Goal: Information Seeking & Learning: Learn about a topic

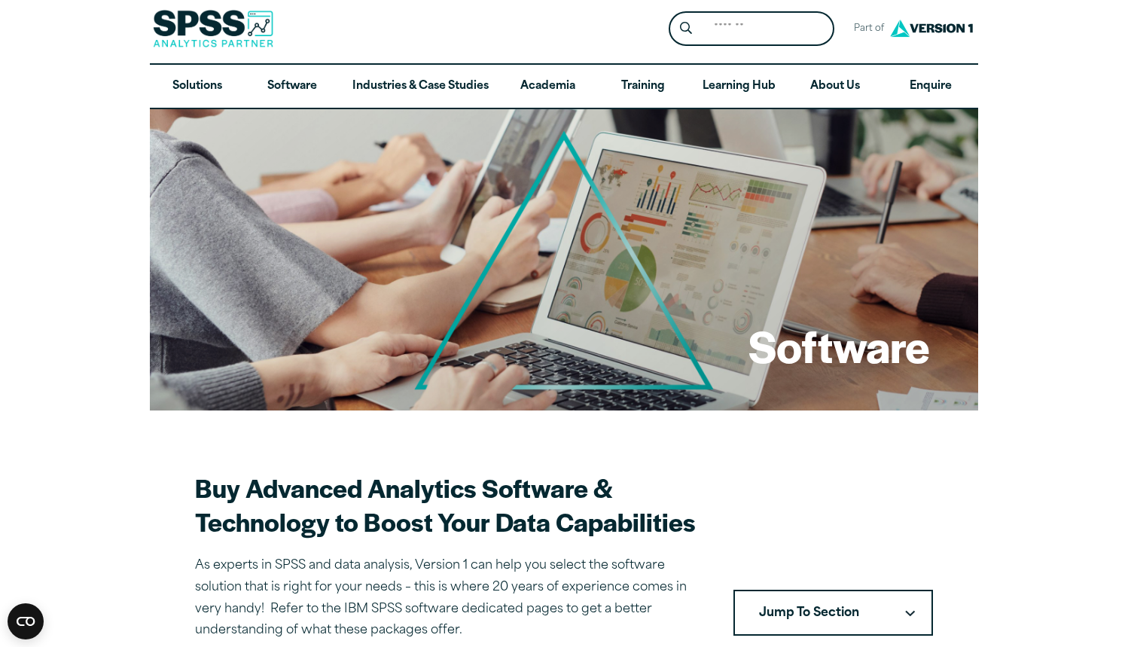
scroll to position [13, 0]
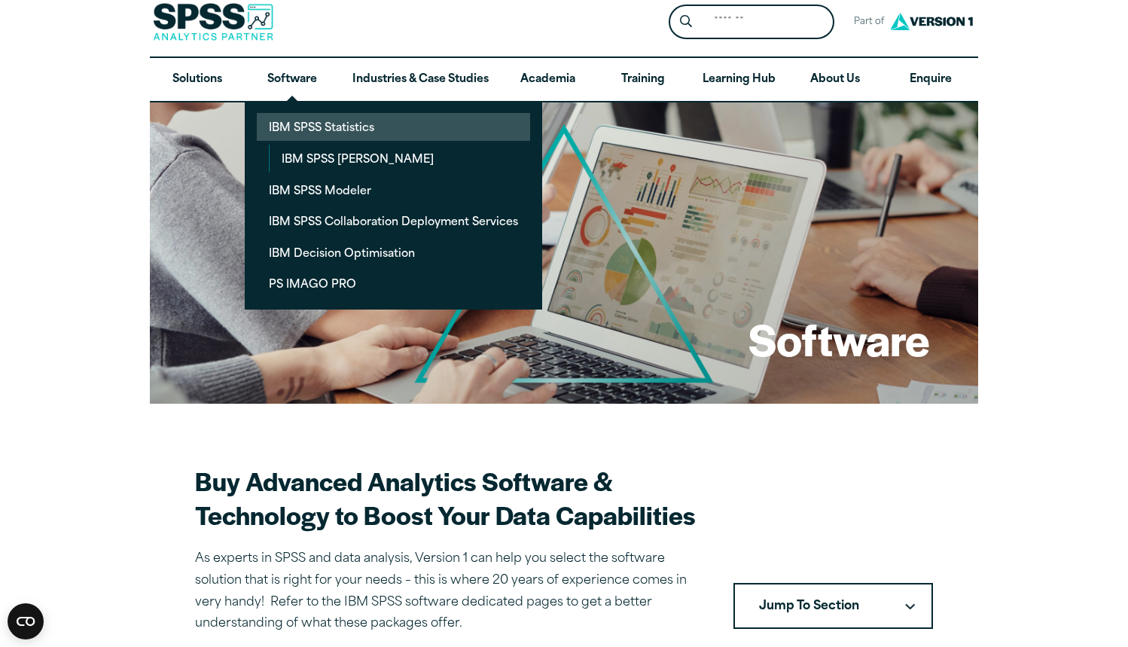
click at [319, 124] on link "IBM SPSS Statistics" at bounding box center [393, 127] width 273 height 28
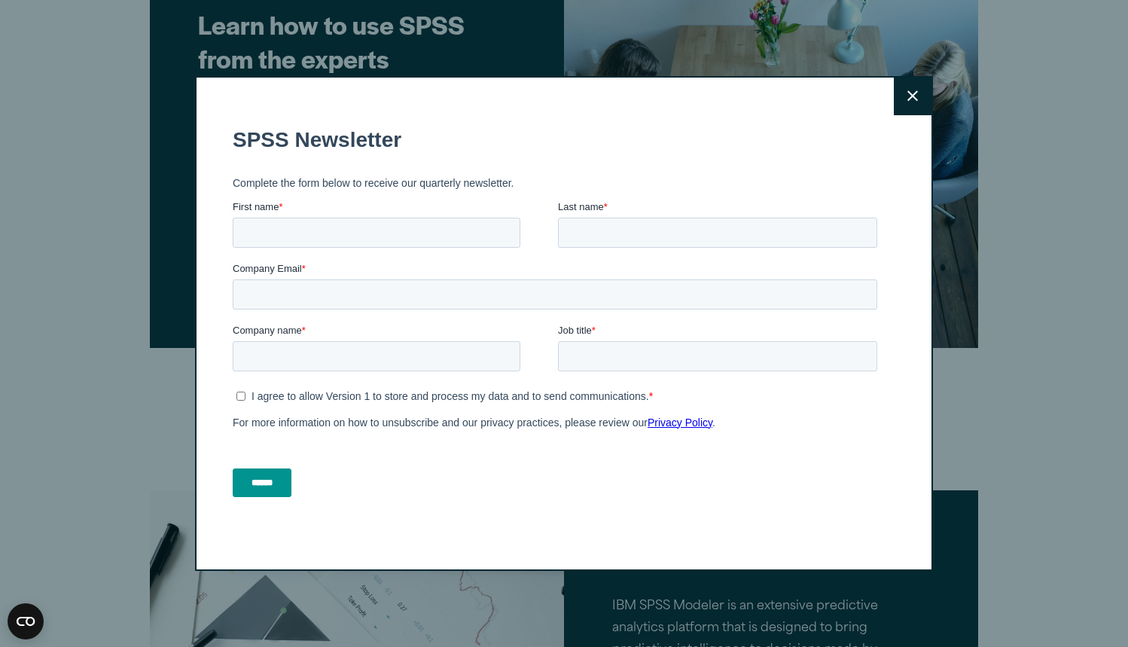
scroll to position [5635, 0]
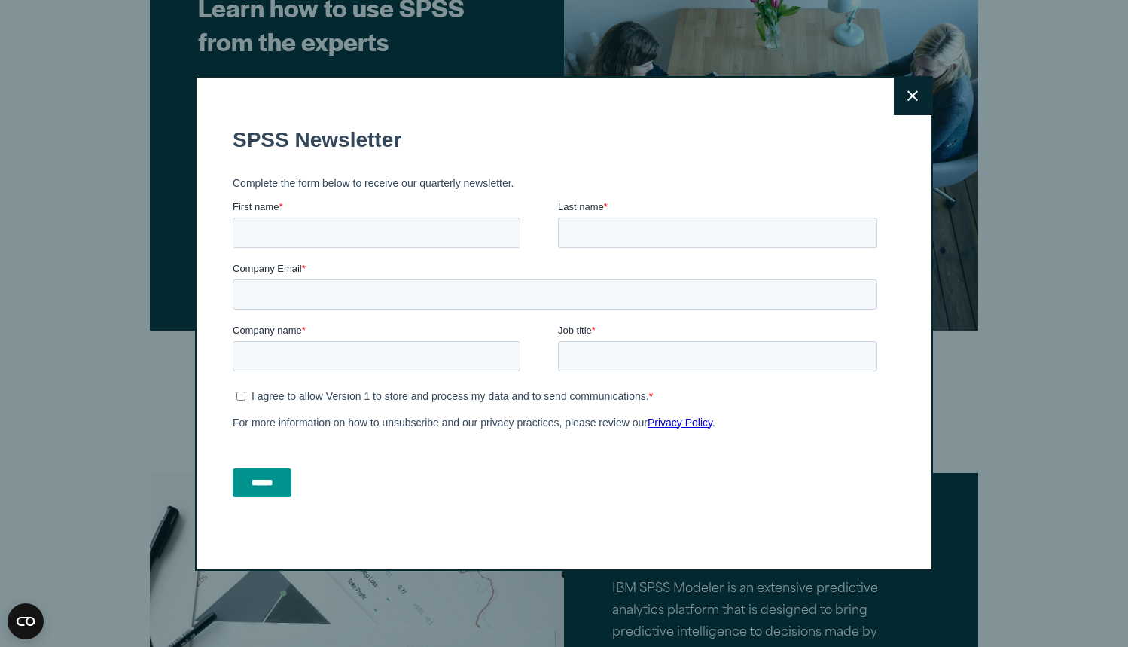
click at [919, 90] on button "Close" at bounding box center [913, 97] width 38 height 38
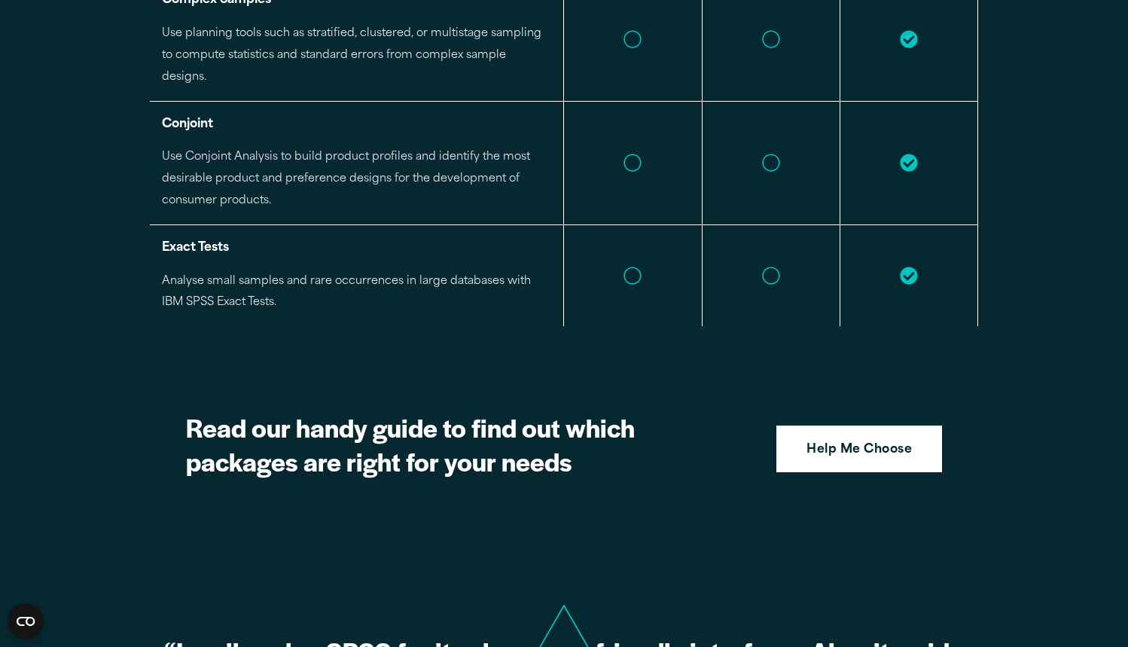
scroll to position [3555, 0]
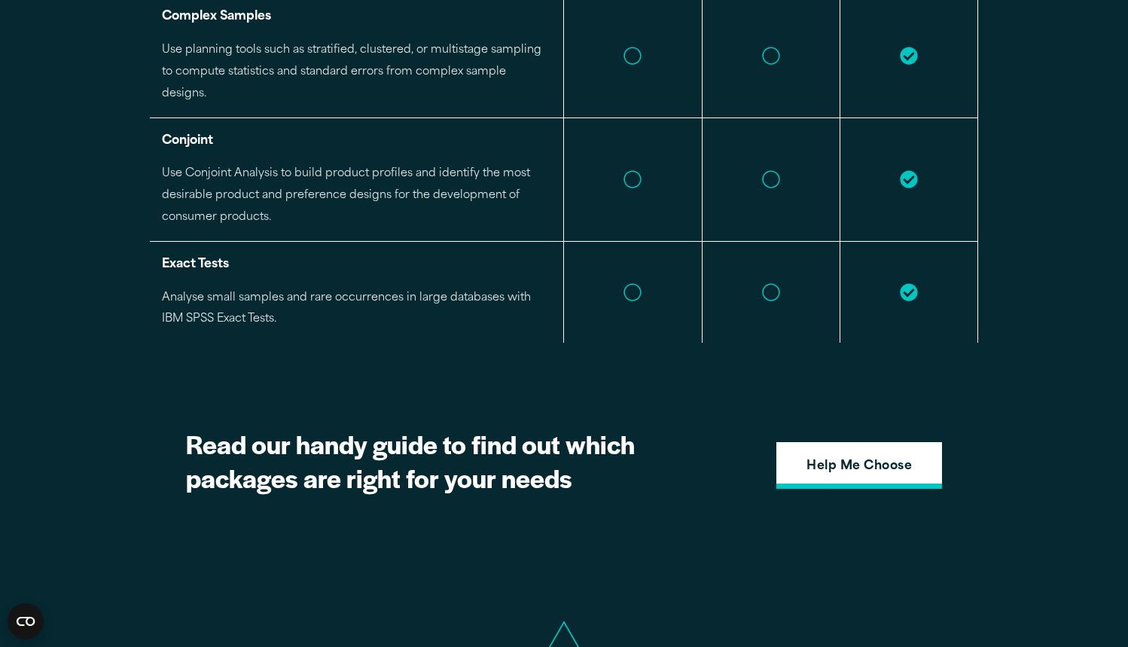
click at [842, 457] on strong "Help Me Choose" at bounding box center [859, 467] width 105 height 20
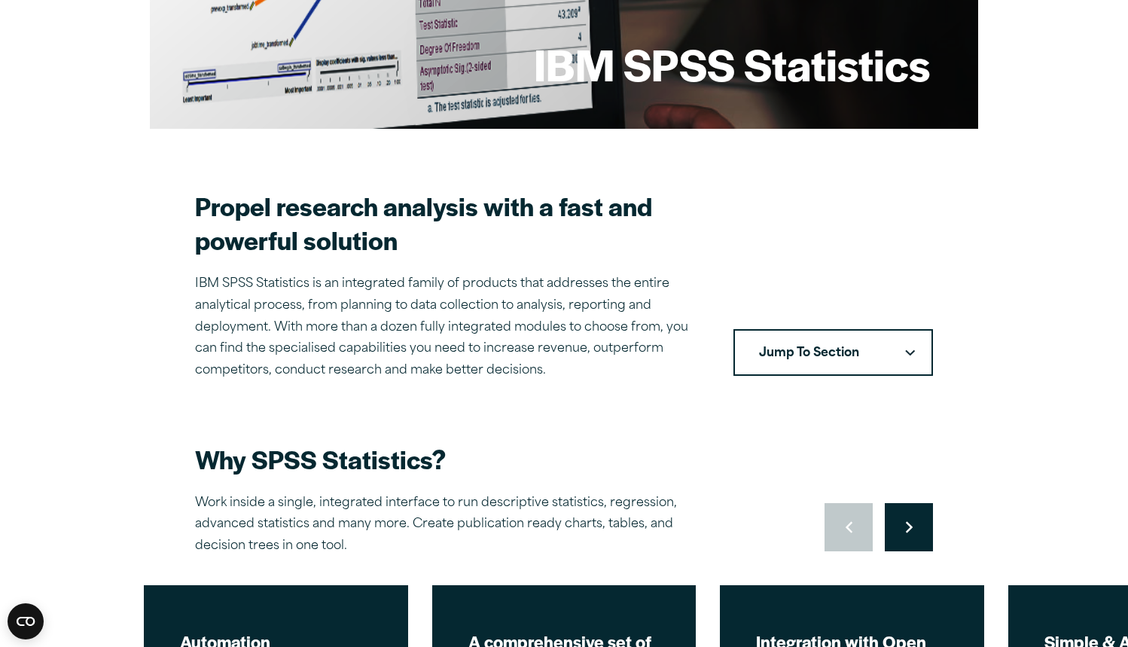
scroll to position [294, 0]
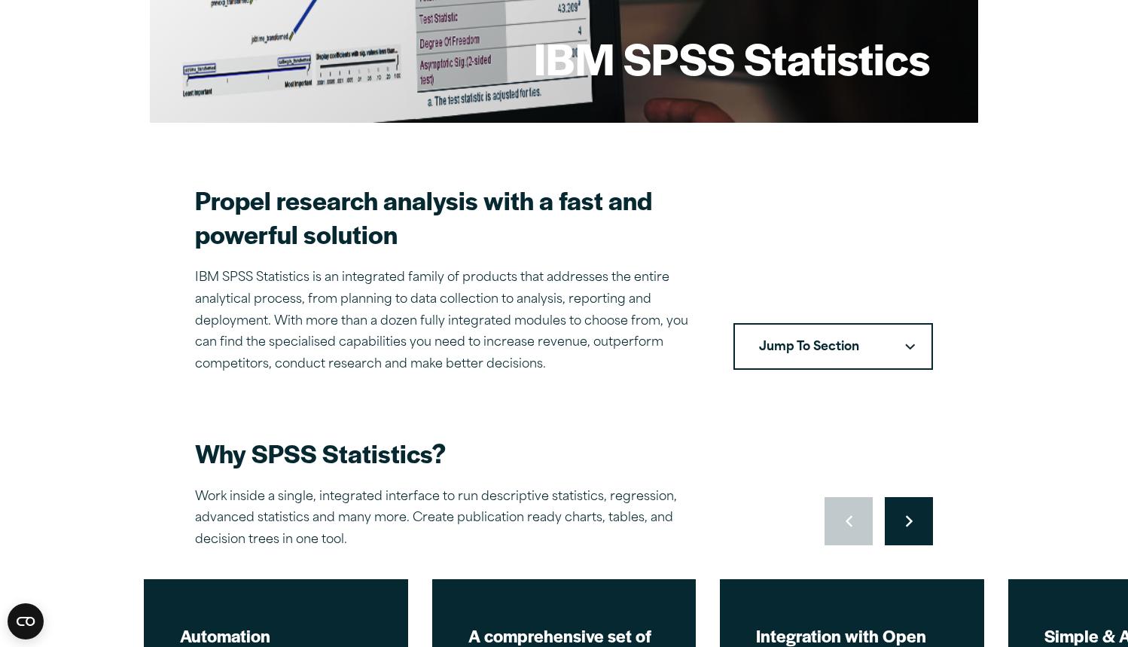
click at [891, 515] on button "Move to next slide" at bounding box center [909, 521] width 48 height 48
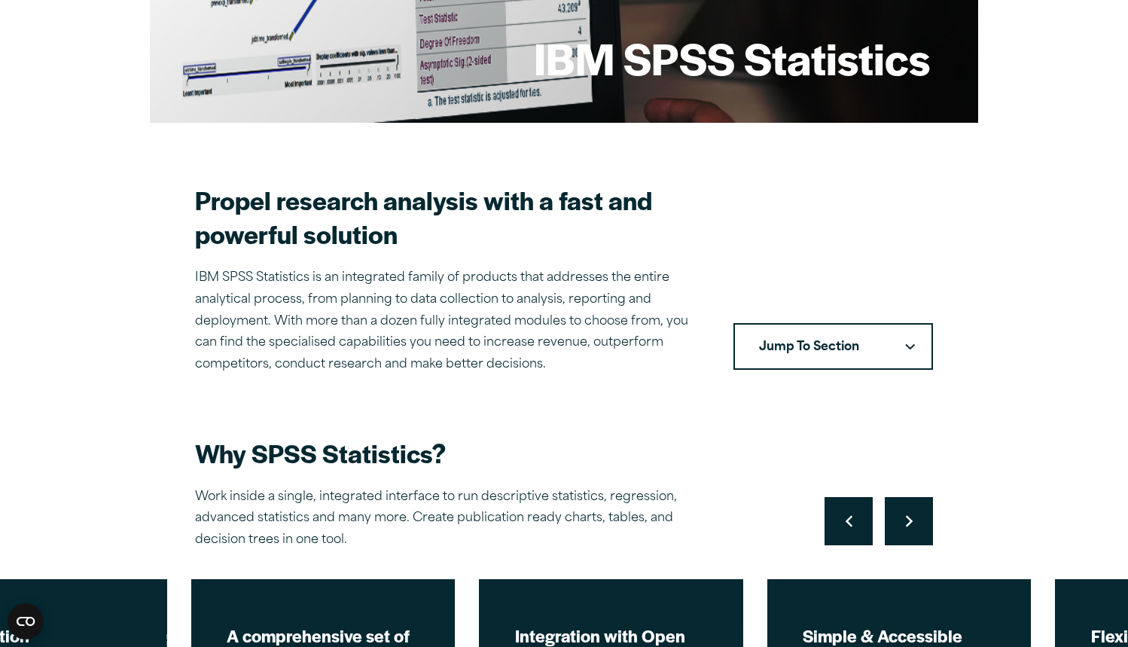
click at [891, 515] on button "Move to next slide" at bounding box center [909, 521] width 48 height 48
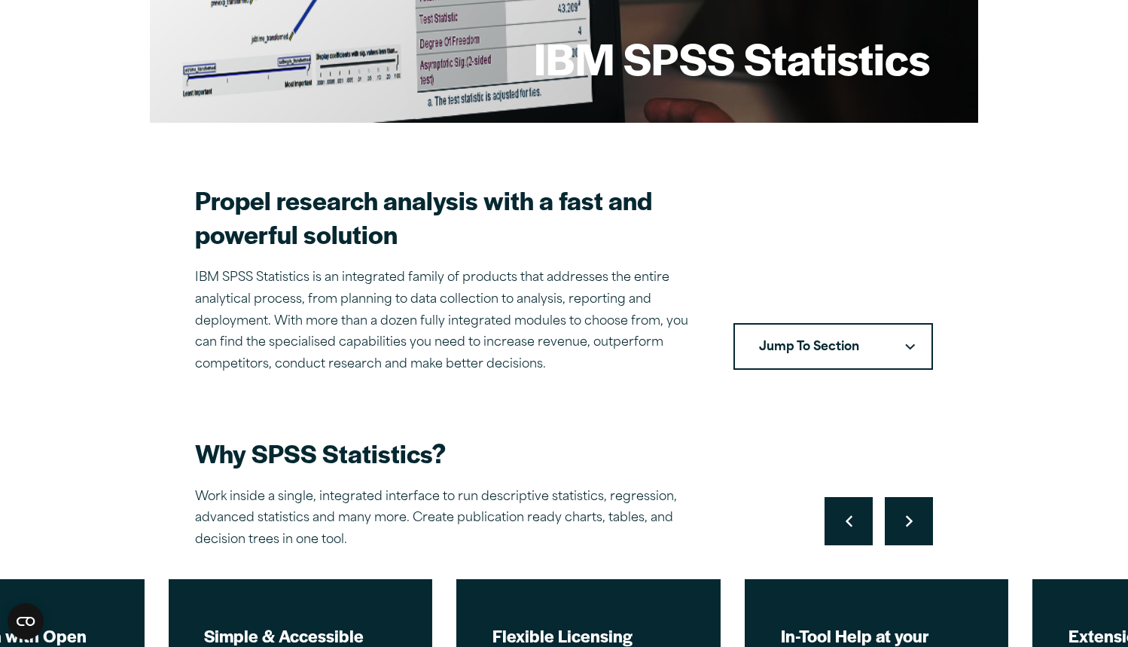
click at [865, 340] on button "Jump To Section" at bounding box center [834, 346] width 200 height 47
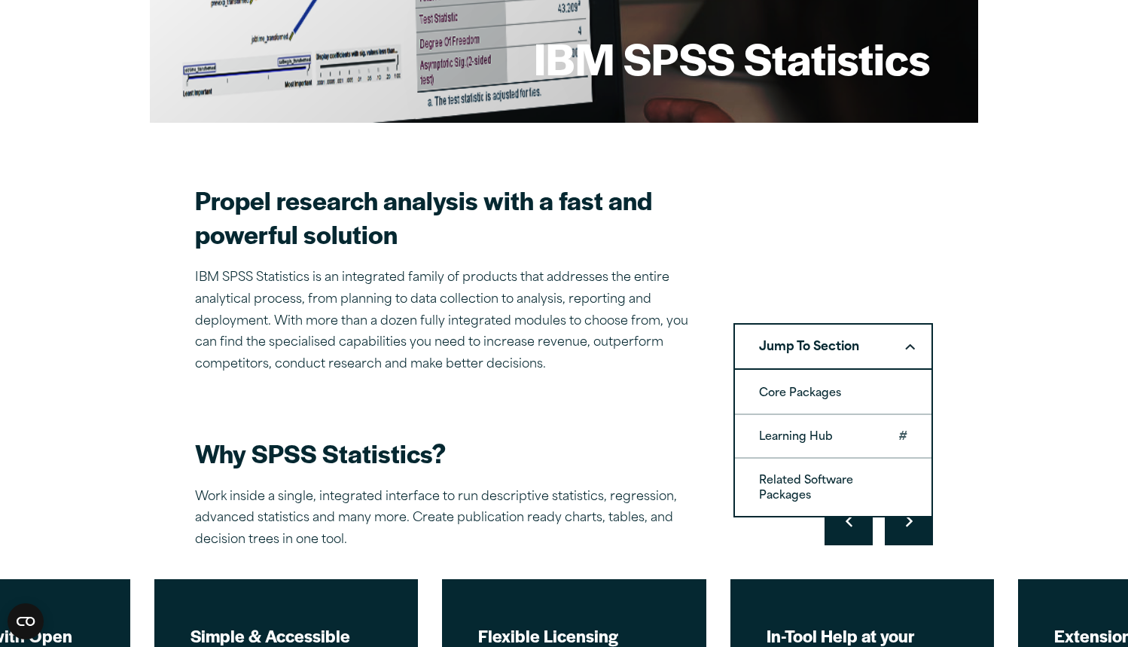
click at [836, 420] on link "Learning Hub" at bounding box center [833, 436] width 197 height 42
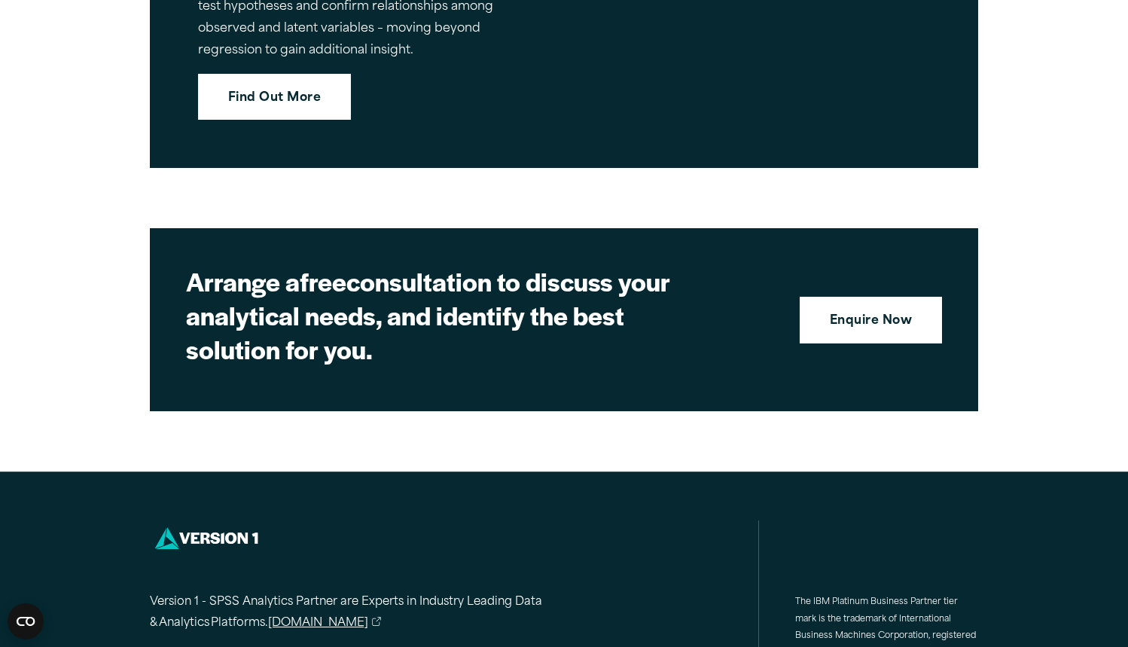
scroll to position [6789, 0]
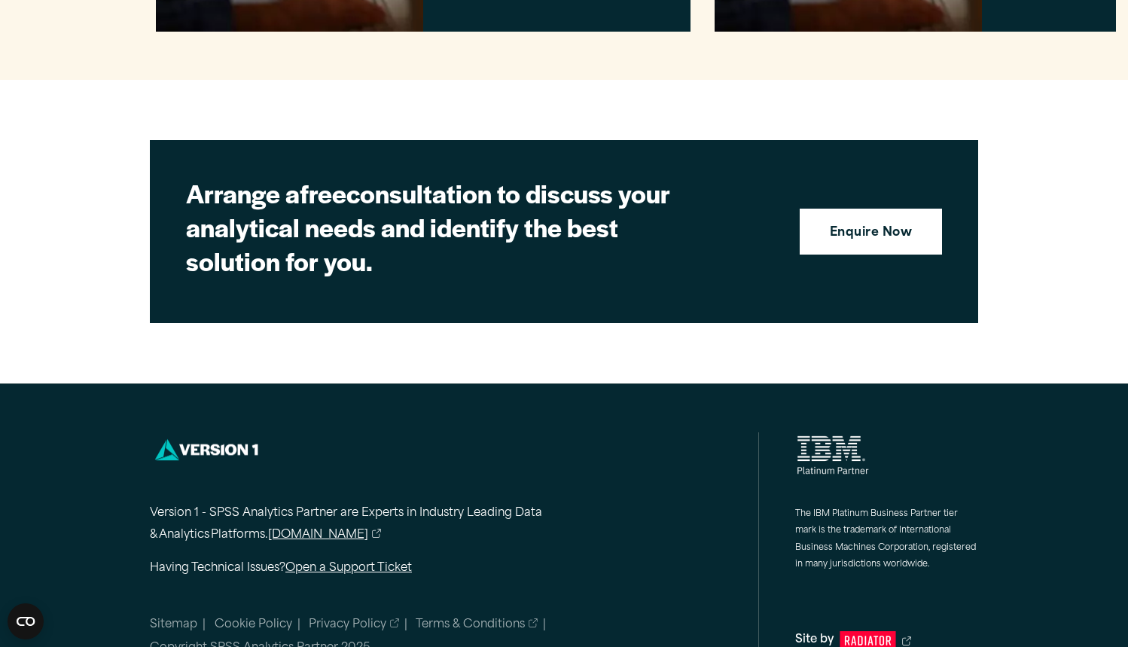
scroll to position [3722, 0]
